Goal: Task Accomplishment & Management: Use online tool/utility

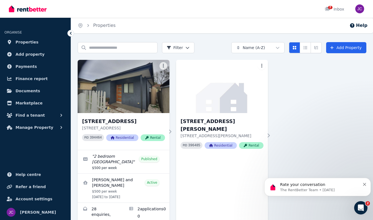
click at [59, 127] on icon "button" at bounding box center [62, 128] width 6 height 6
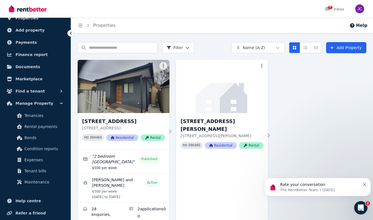
scroll to position [51, 0]
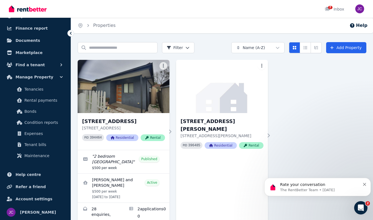
click at [51, 123] on span "Condition reports" at bounding box center [42, 122] width 37 height 7
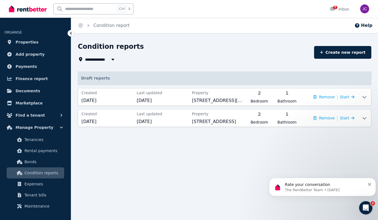
click at [251, 97] on button "Remove" at bounding box center [323, 97] width 21 height 6
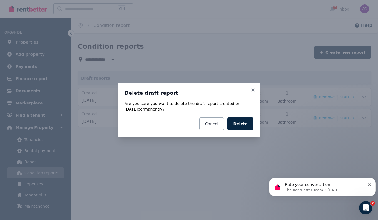
click at [240, 127] on button "Delete" at bounding box center [240, 124] width 26 height 13
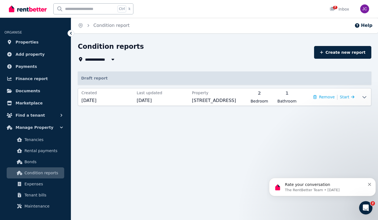
click at [164, 101] on span "[DATE]" at bounding box center [163, 100] width 52 height 7
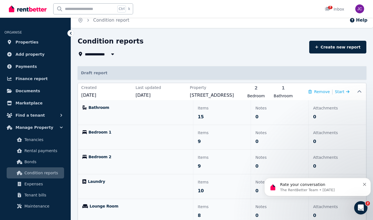
scroll to position [4, 0]
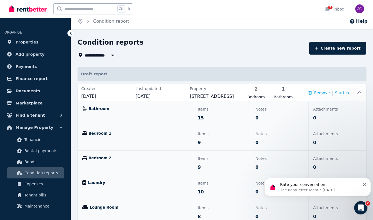
click at [213, 110] on p "Items" at bounding box center [222, 109] width 49 height 7
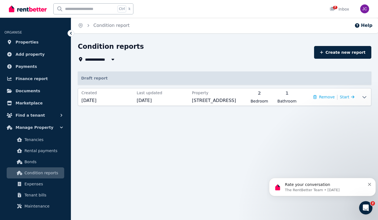
click at [251, 99] on span "Start" at bounding box center [347, 97] width 14 height 7
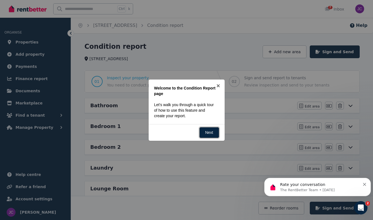
click at [211, 134] on link "Next" at bounding box center [210, 132] width 20 height 11
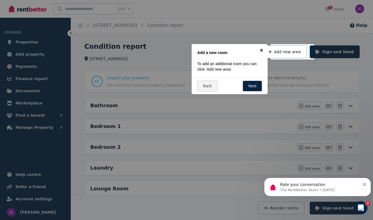
click at [251, 52] on link "×" at bounding box center [261, 50] width 12 height 12
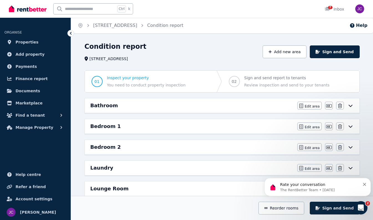
click at [251, 108] on div "Bathroom" at bounding box center [193, 106] width 204 height 8
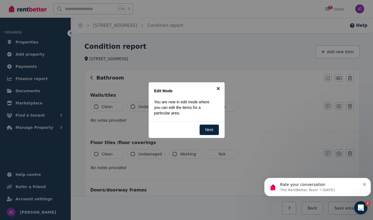
click at [217, 88] on link "×" at bounding box center [218, 88] width 12 height 12
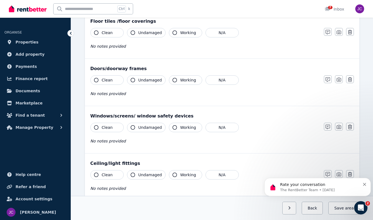
scroll to position [124, 0]
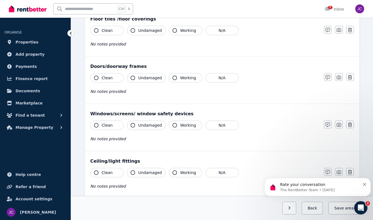
click at [188, 37] on div "Clean Undamaged Working N/A No notes provided" at bounding box center [205, 39] width 228 height 27
click at [132, 51] on div "Clean Undamaged Working N/A No notes provided" at bounding box center [205, 39] width 228 height 27
click at [251, 32] on icon "button" at bounding box center [328, 30] width 4 height 4
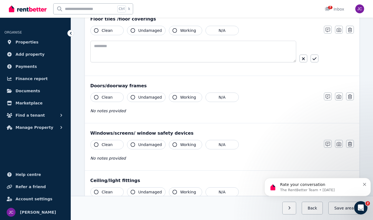
click at [251, 58] on icon "button" at bounding box center [303, 59] width 3 height 4
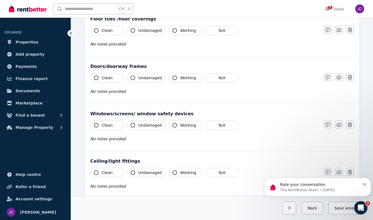
click at [251, 32] on icon "button" at bounding box center [339, 30] width 4 height 4
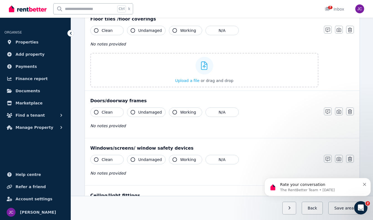
click at [203, 66] on icon at bounding box center [204, 66] width 6 height 8
click at [0, 0] on input "Upload a file or drag and drop" at bounding box center [0, 0] width 0 height 0
click at [251, 31] on icon "button" at bounding box center [339, 30] width 4 height 4
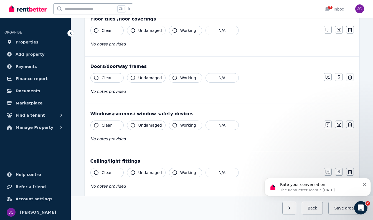
click at [251, 31] on icon "button" at bounding box center [339, 30] width 4 height 4
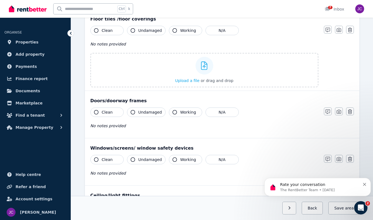
click at [251, 30] on button "button" at bounding box center [339, 30] width 8 height 8
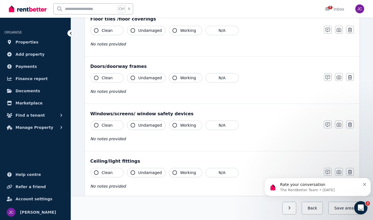
click at [251, 29] on icon "button" at bounding box center [339, 30] width 4 height 4
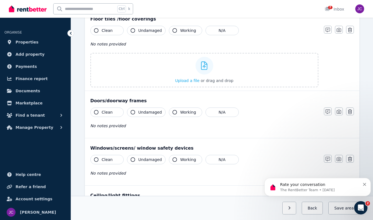
click at [186, 82] on span "Upload a file" at bounding box center [187, 81] width 24 height 4
click at [251, 115] on div "Clean Undamaged Working N/A" at bounding box center [205, 112] width 228 height 9
click at [251, 186] on icon "Dismiss notification" at bounding box center [364, 184] width 3 height 3
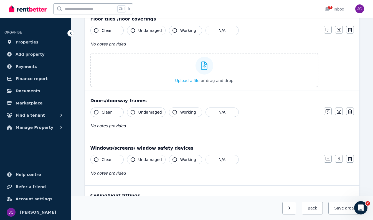
click at [251, 29] on icon "button" at bounding box center [339, 30] width 4 height 4
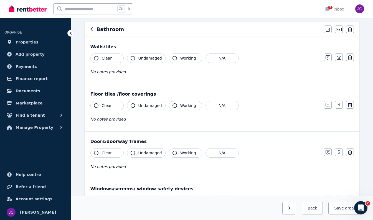
scroll to position [49, 0]
click at [251, 92] on div "Photo" at bounding box center [339, 92] width 18 height 13
click at [251, 93] on div "Photo" at bounding box center [339, 92] width 18 height 13
click at [251, 92] on div "Photo" at bounding box center [339, 92] width 18 height 13
click at [251, 107] on icon "button" at bounding box center [339, 105] width 4 height 4
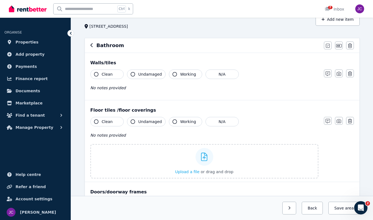
scroll to position [0, 0]
